Goal: Task Accomplishment & Management: Manage account settings

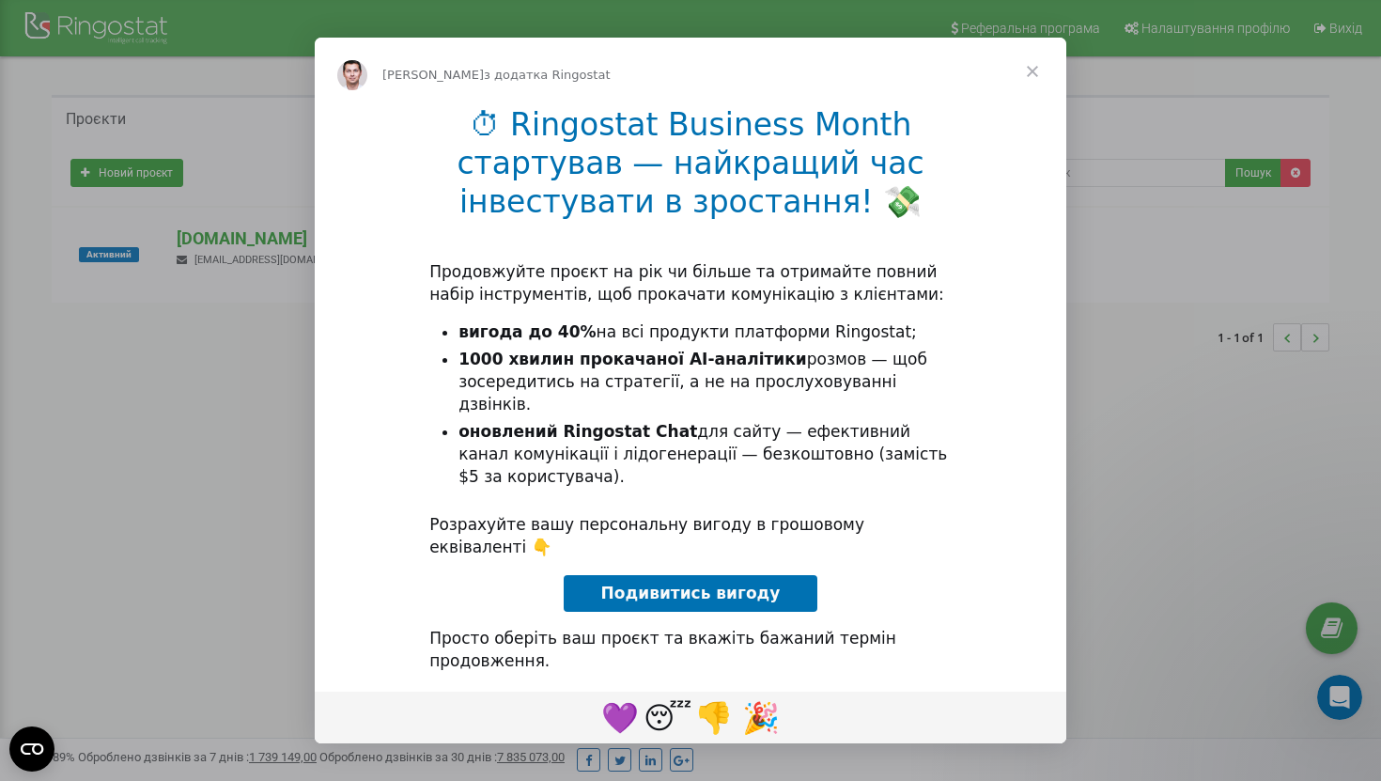
click at [1037, 71] on span "Закрити" at bounding box center [1033, 72] width 68 height 68
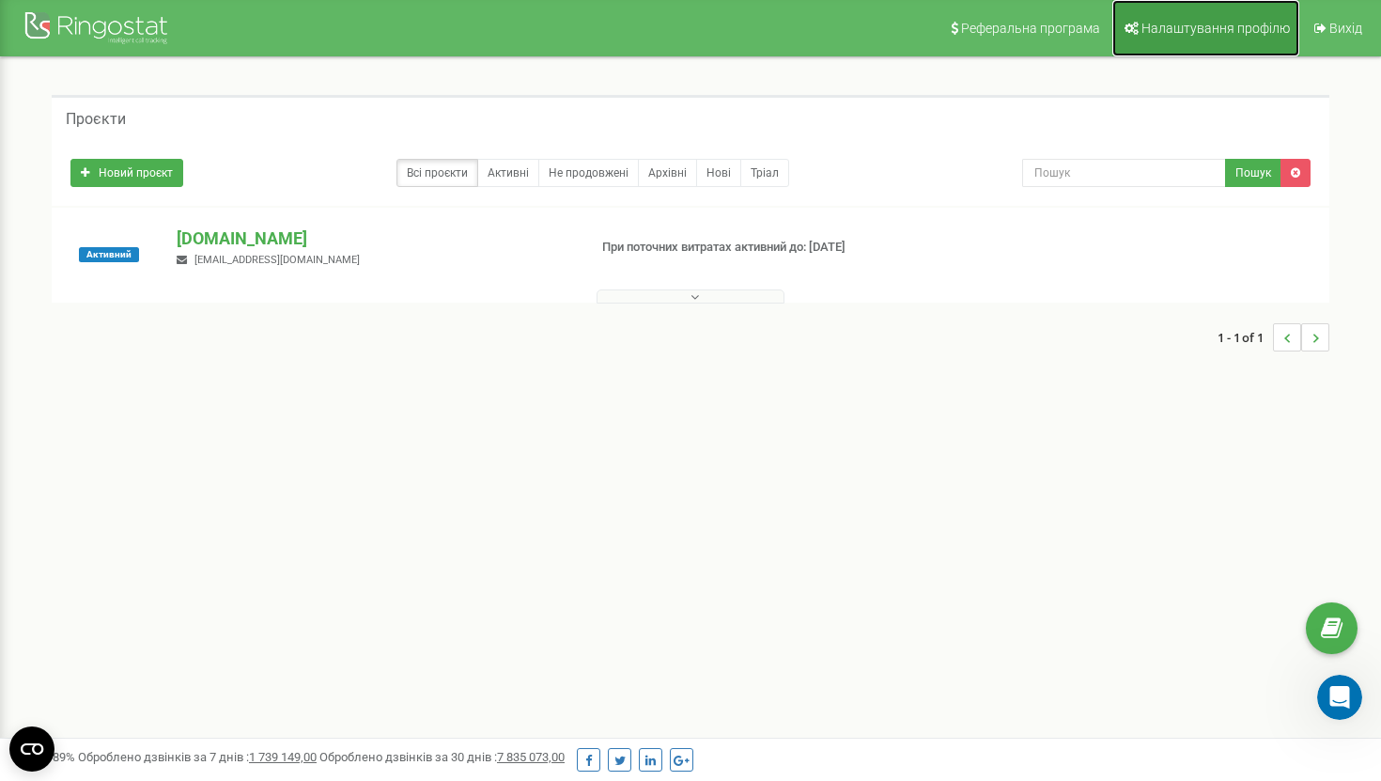
click at [1231, 32] on span "Налаштування профілю" at bounding box center [1216, 28] width 148 height 15
click at [296, 249] on p "[DOMAIN_NAME]" at bounding box center [374, 238] width 395 height 24
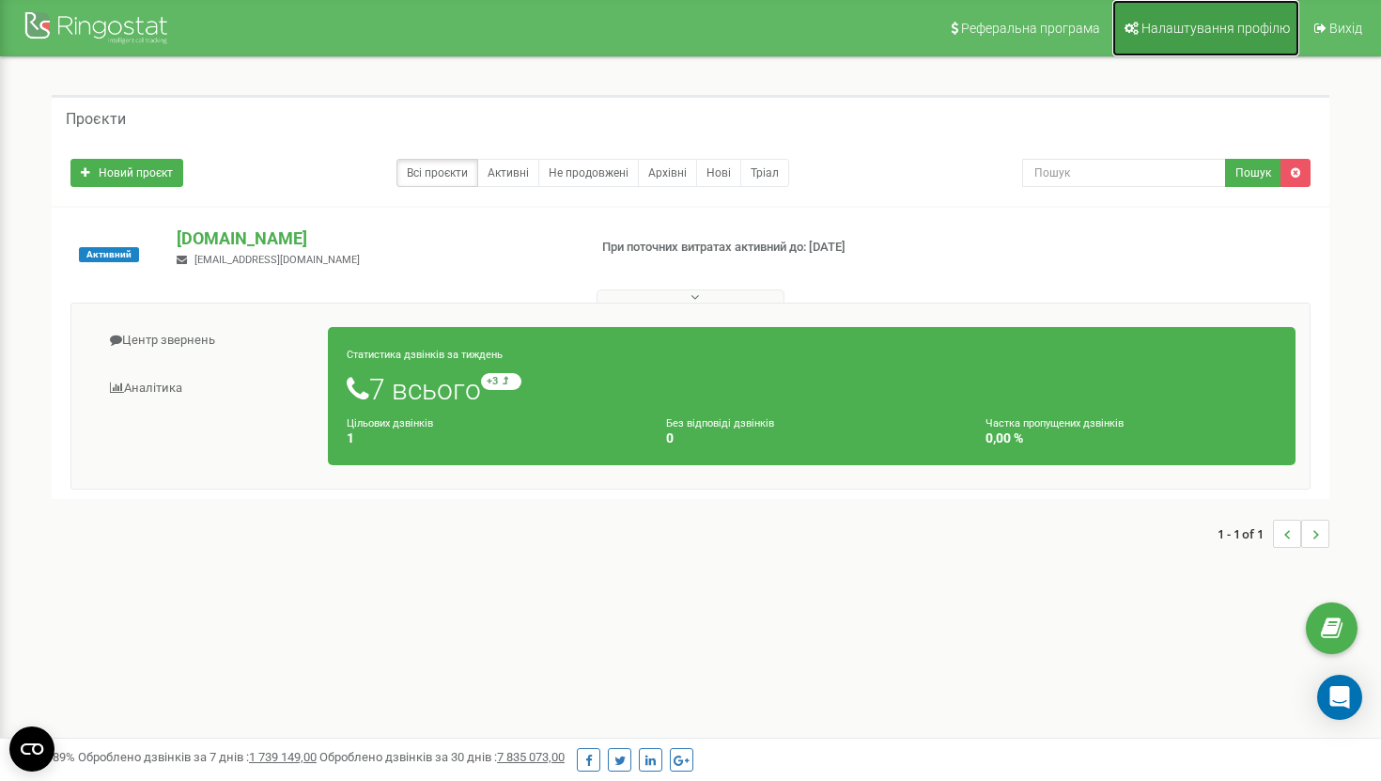
click at [1146, 36] on link "Налаштування профілю" at bounding box center [1206, 28] width 187 height 56
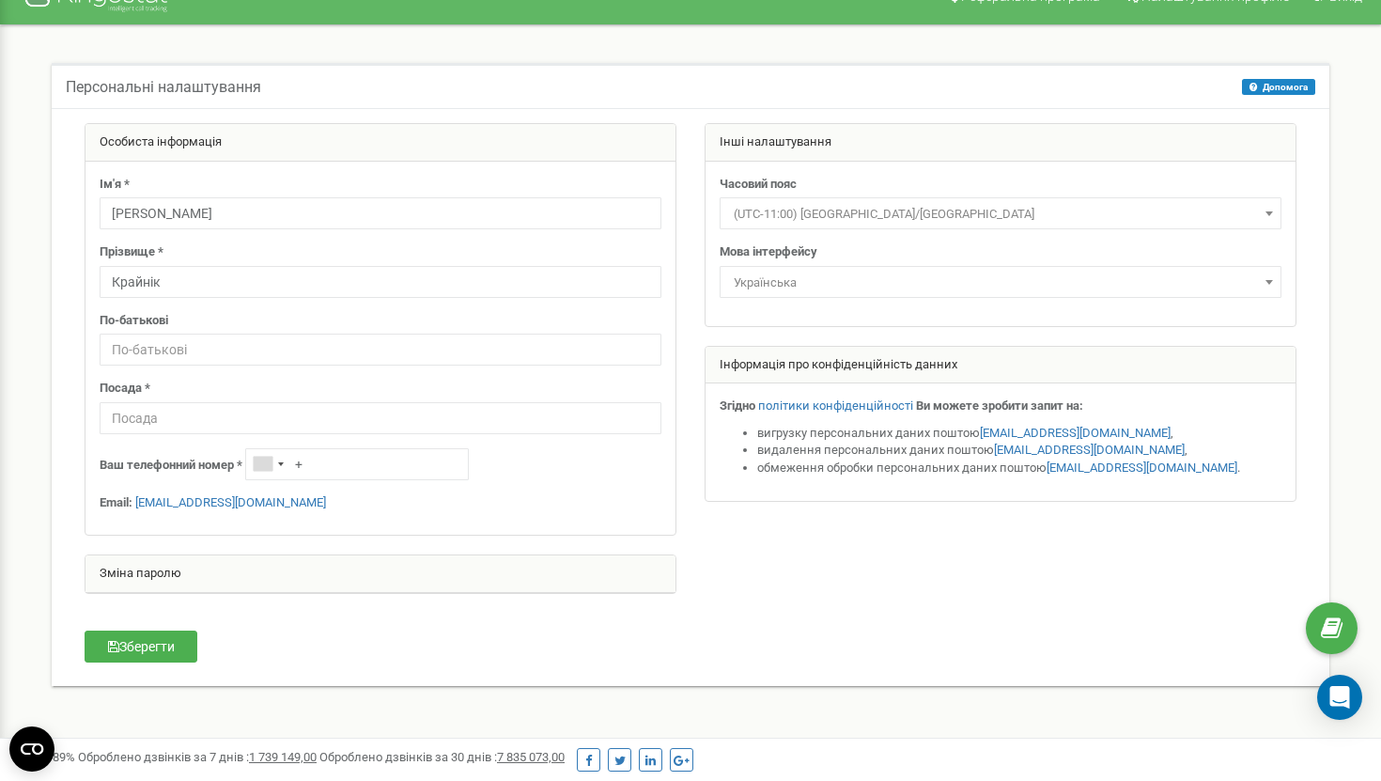
scroll to position [38, 0]
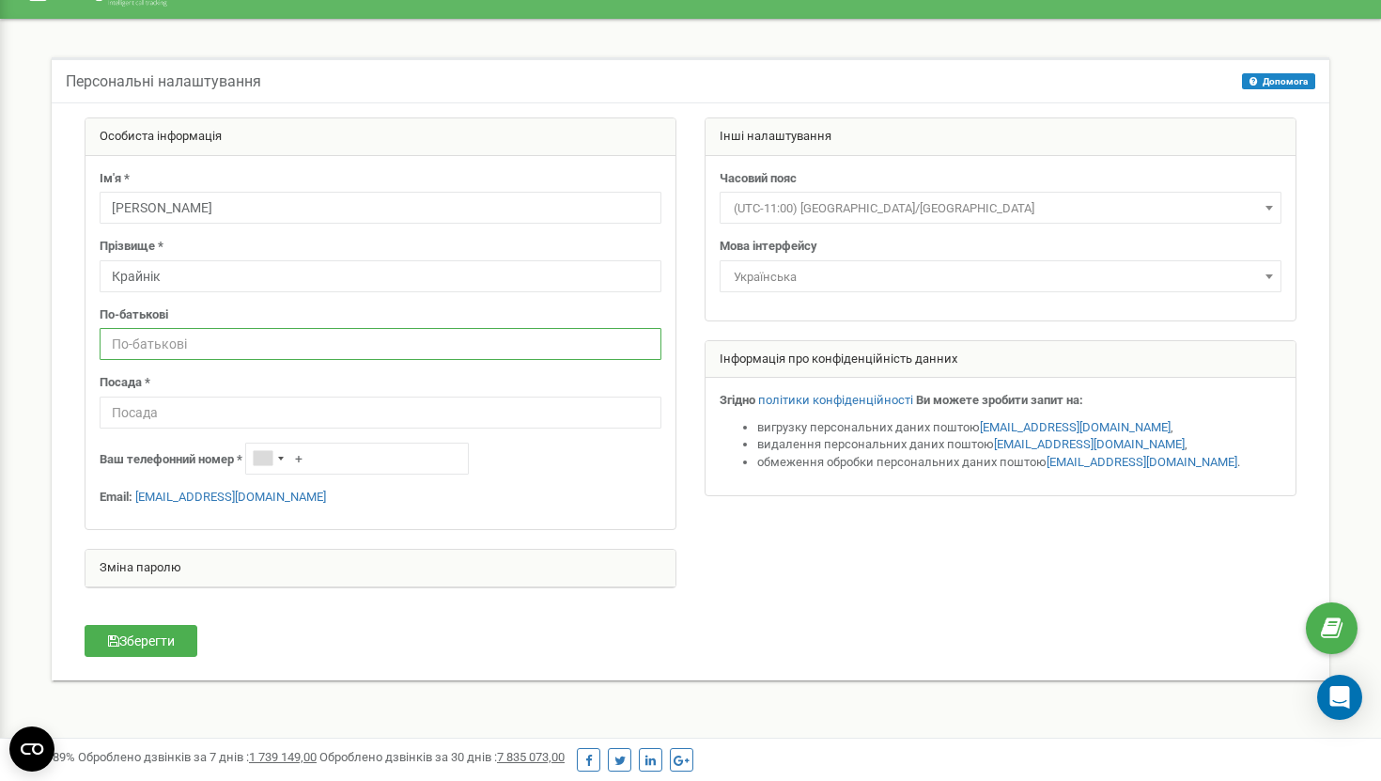
click at [451, 359] on input "text" at bounding box center [381, 344] width 562 height 32
click at [600, 481] on div "Ім'я * Дмитро Прізвище * Крайнік По-батькові Посада * Ваш телефонний номер * + …" at bounding box center [381, 343] width 590 height 374
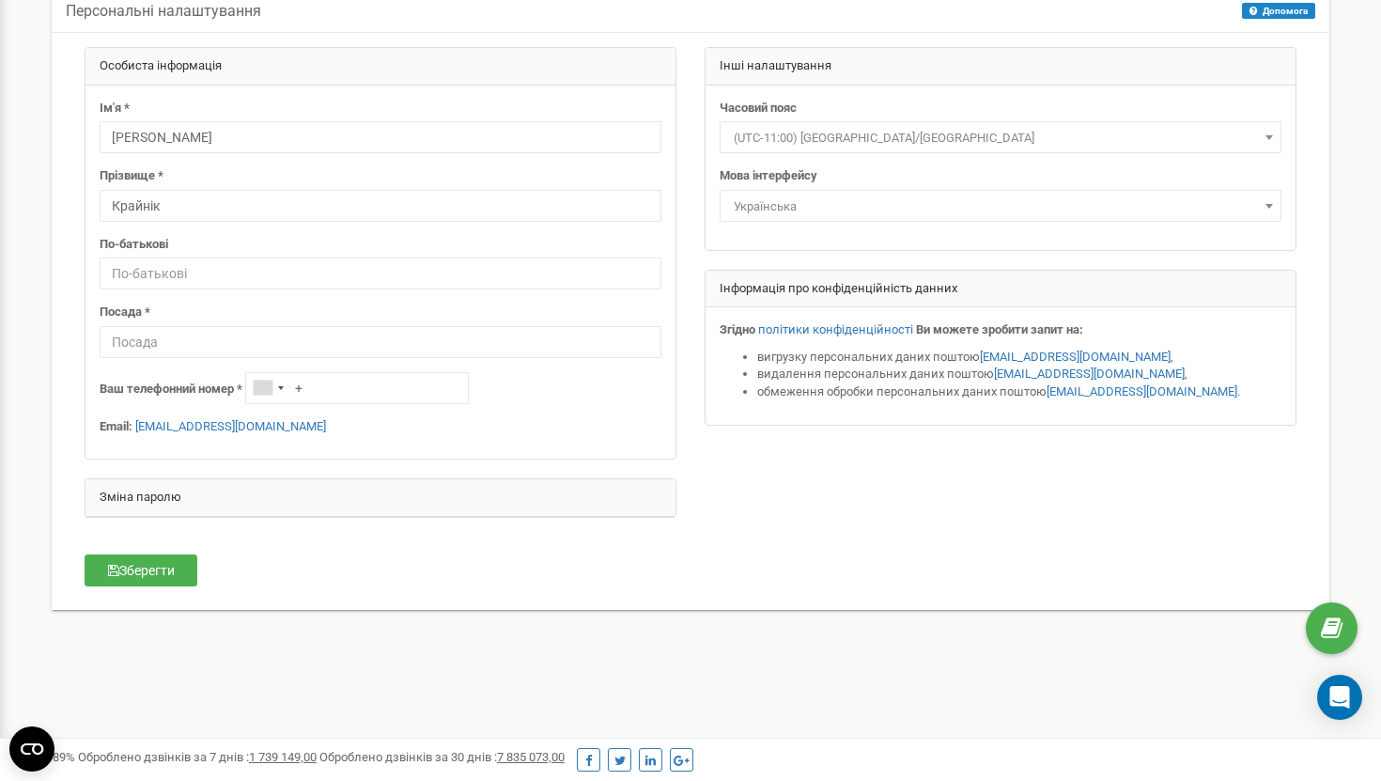
scroll to position [123, 0]
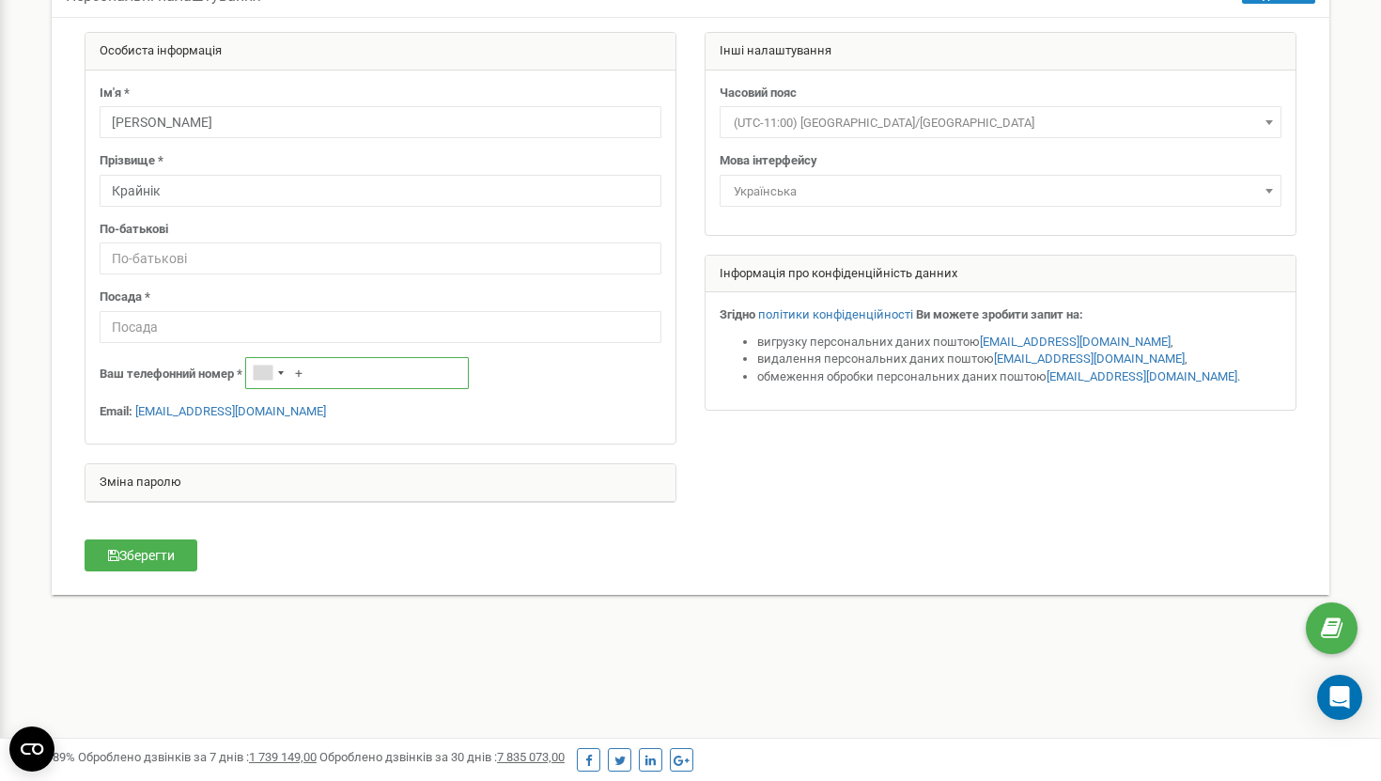
click at [348, 379] on input "+" at bounding box center [357, 373] width 224 height 32
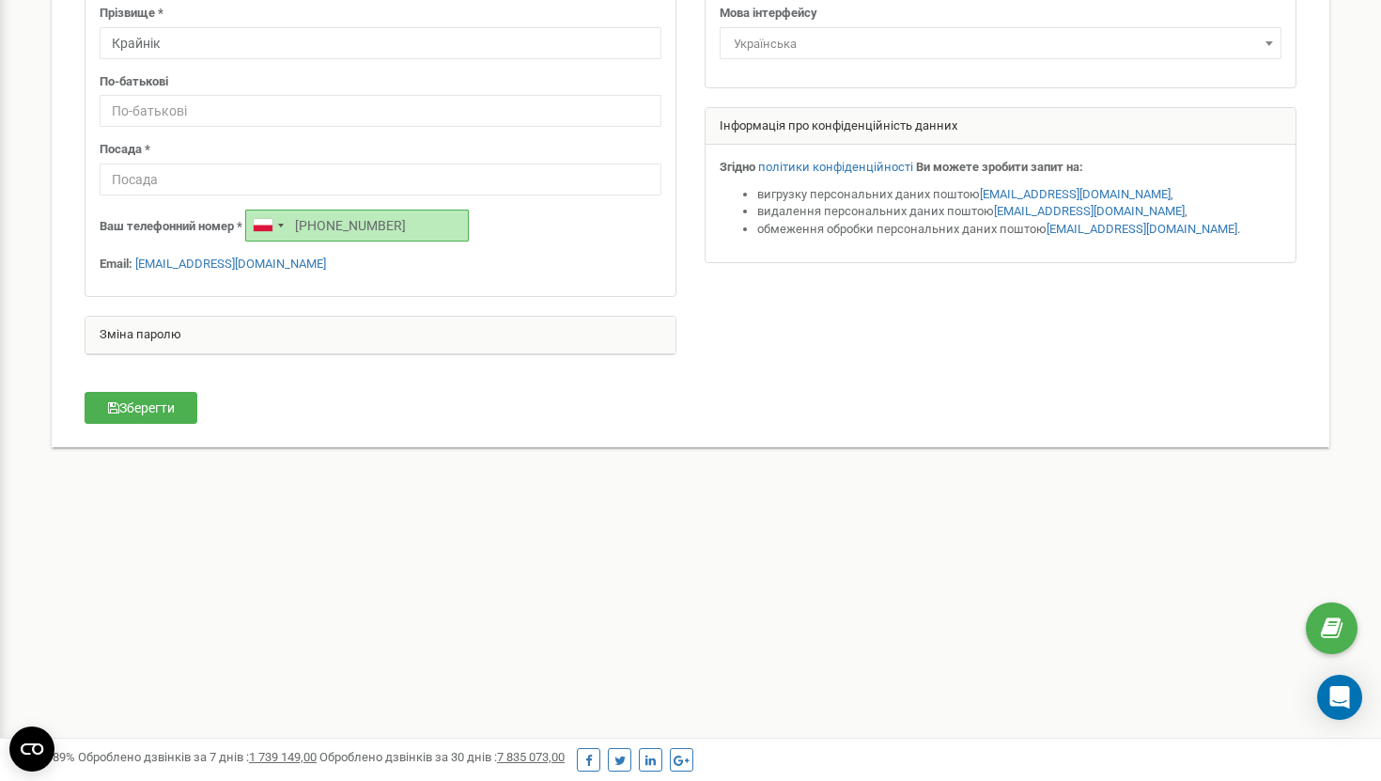
scroll to position [279, 0]
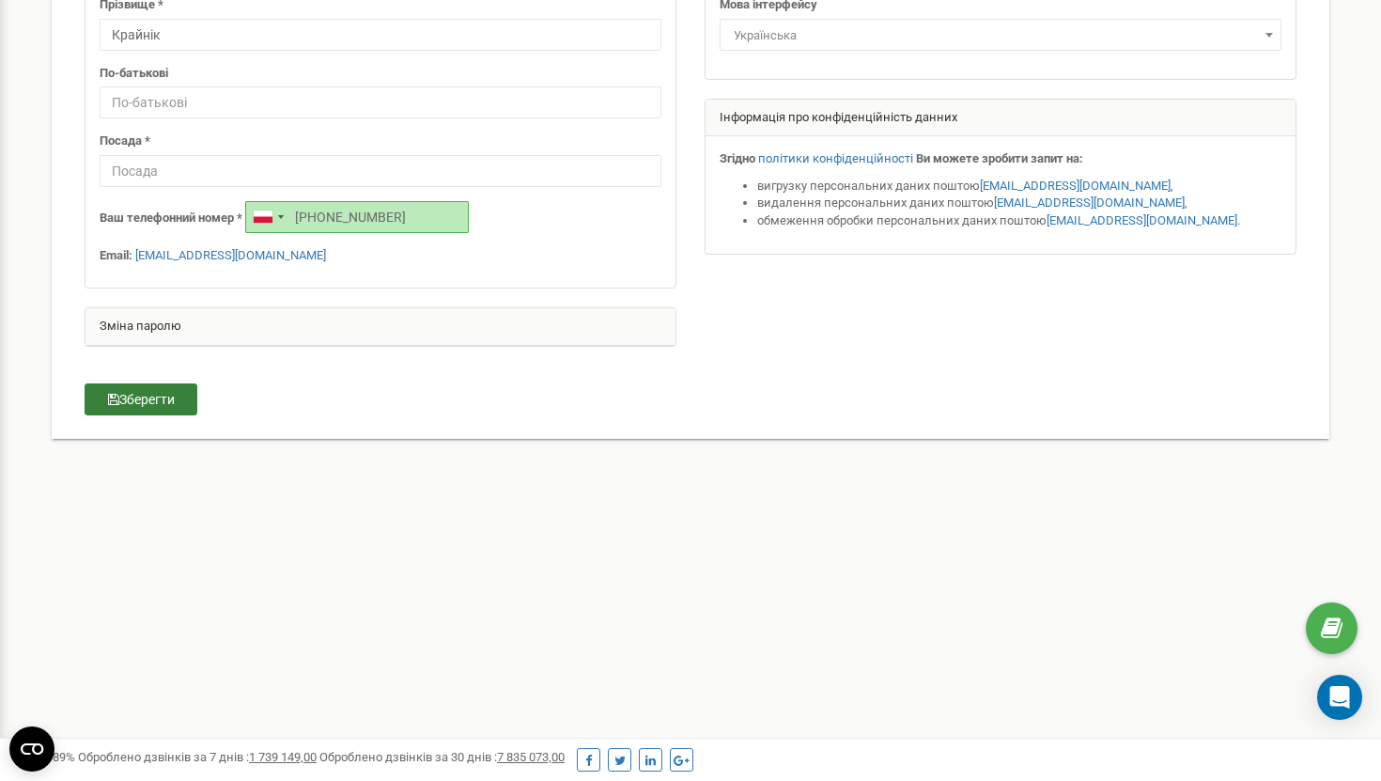
type input "+48794269798"
click at [167, 406] on button "Зберегти" at bounding box center [141, 399] width 113 height 32
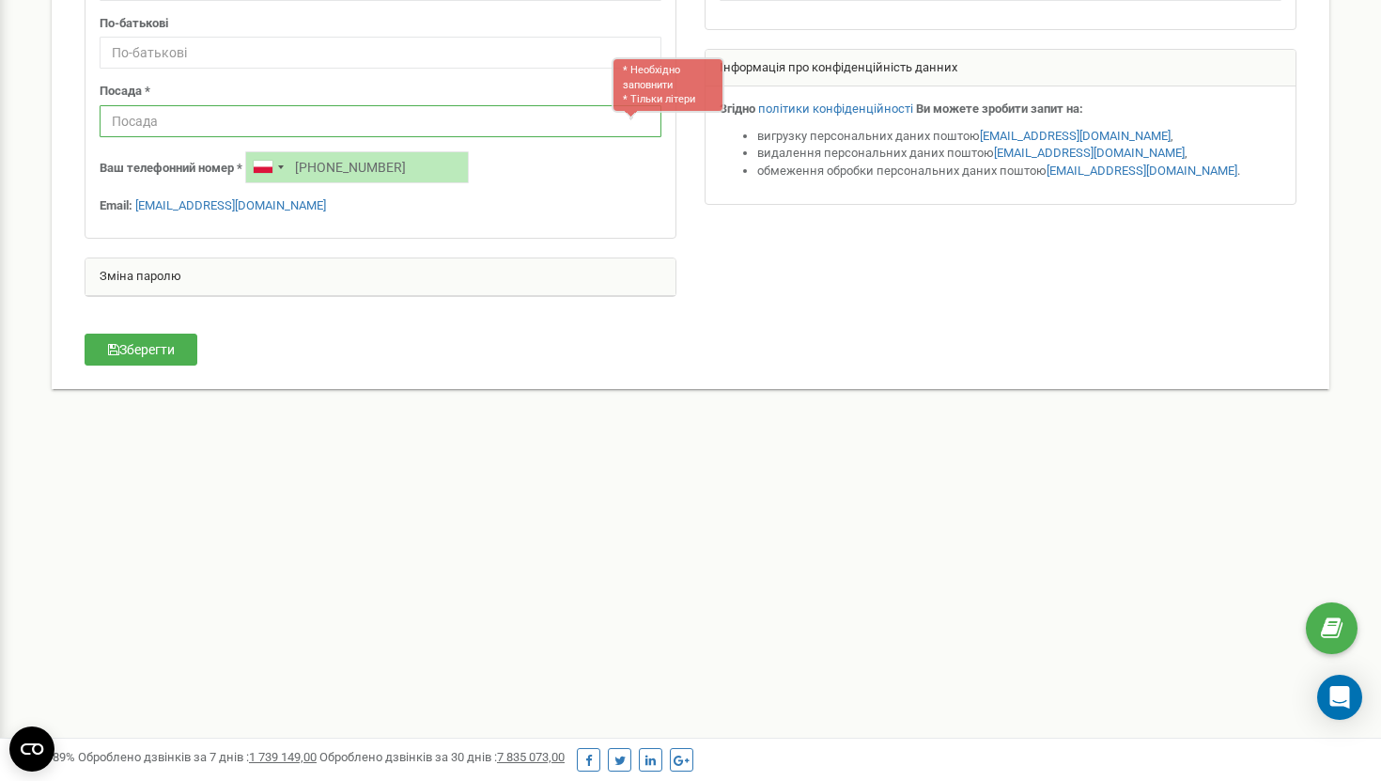
scroll to position [322, 0]
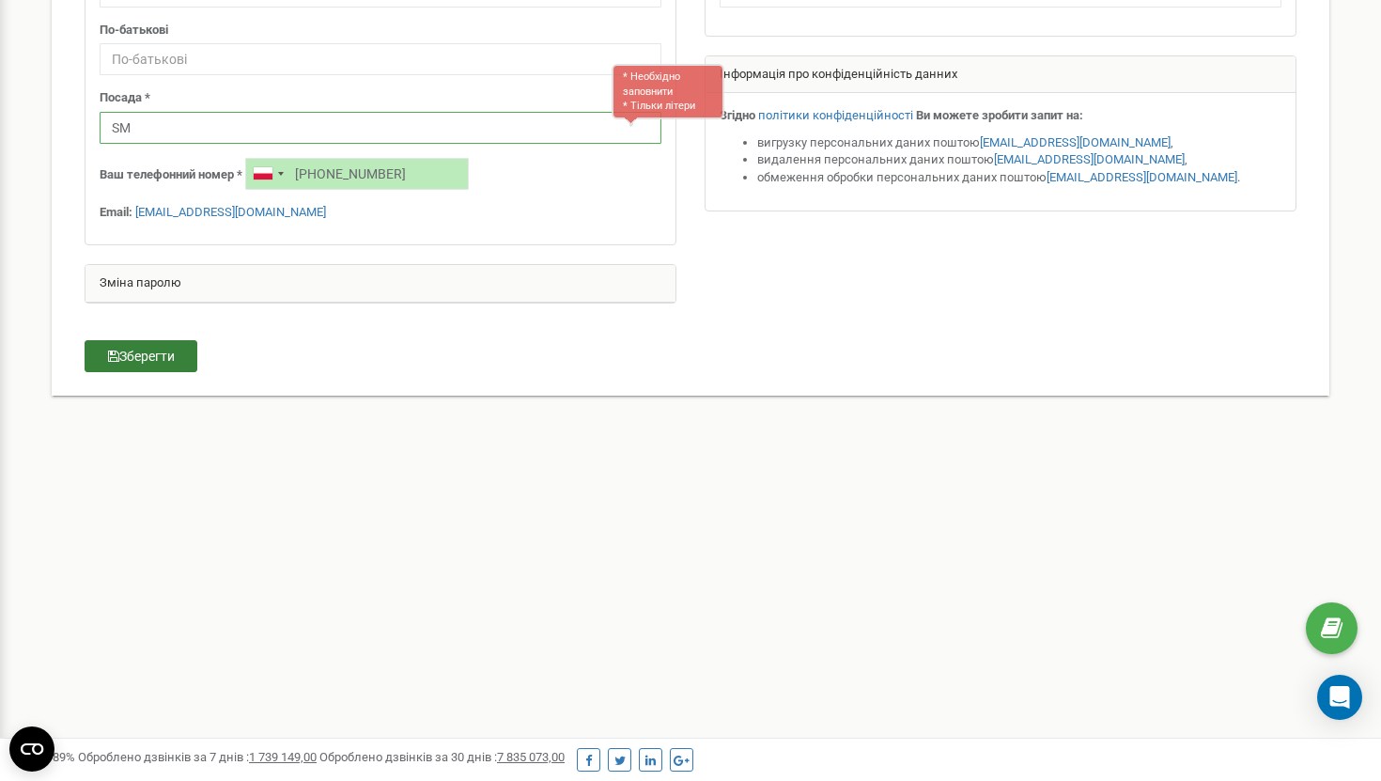
type input "SM"
click at [156, 348] on button "Зберегти" at bounding box center [141, 356] width 113 height 32
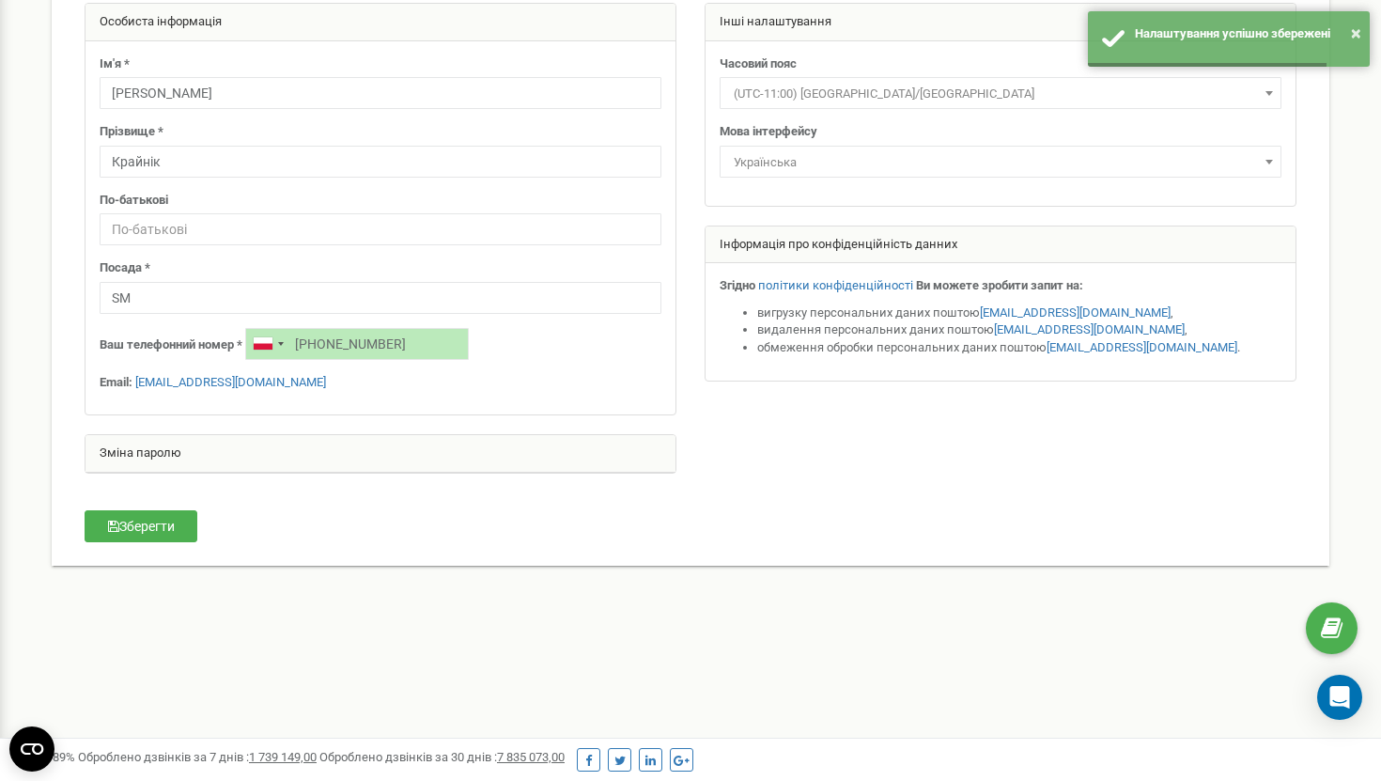
scroll to position [0, 0]
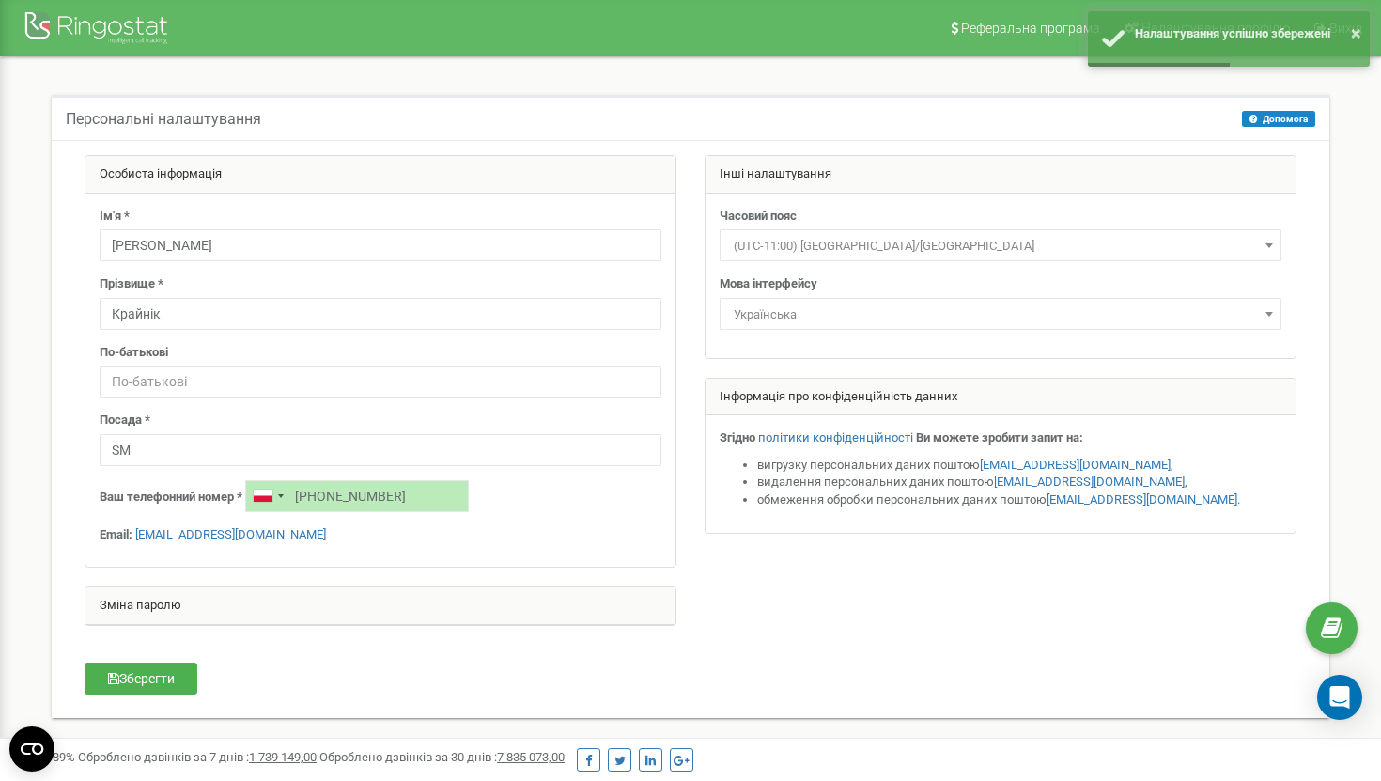
click at [1354, 115] on div "Персональні налаштування Допомога Допомога На цій сторінці ви можете відредагув…" at bounding box center [690, 418] width 1353 height 722
